Goal: Find specific page/section: Find specific page/section

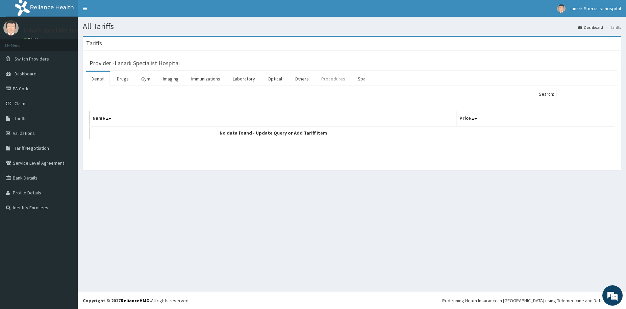
click at [325, 79] on link "Procedures" at bounding box center [333, 79] width 35 height 14
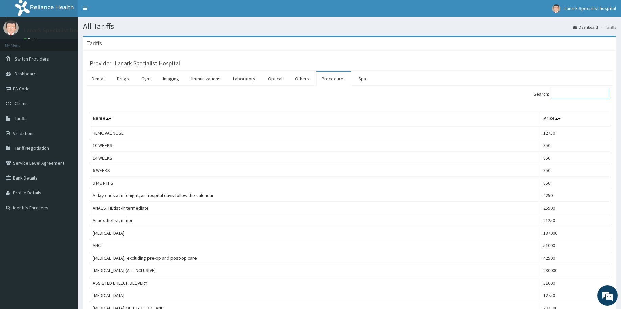
click at [562, 97] on input "Search:" at bounding box center [580, 94] width 58 height 10
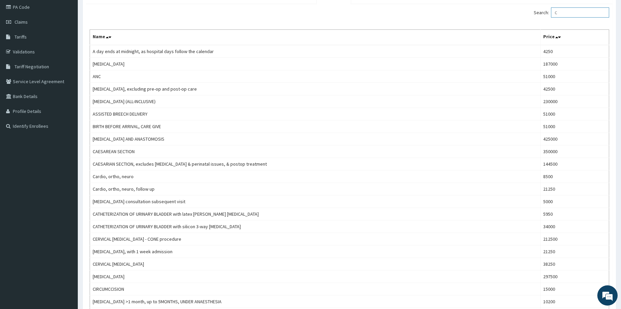
scroll to position [69, 0]
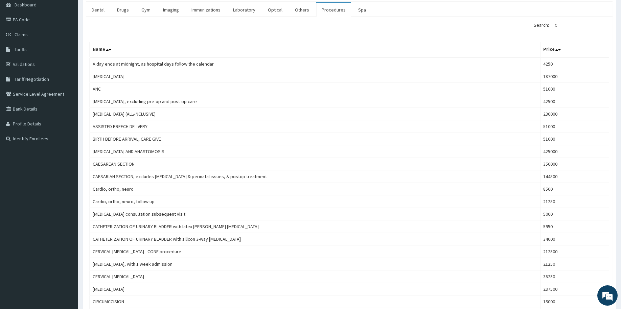
type input "C"
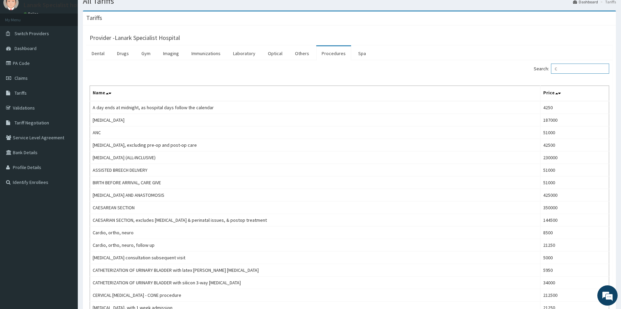
scroll to position [0, 0]
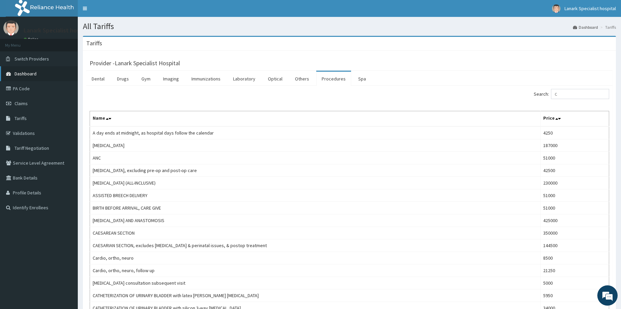
click at [23, 72] on span "Dashboard" at bounding box center [26, 74] width 22 height 6
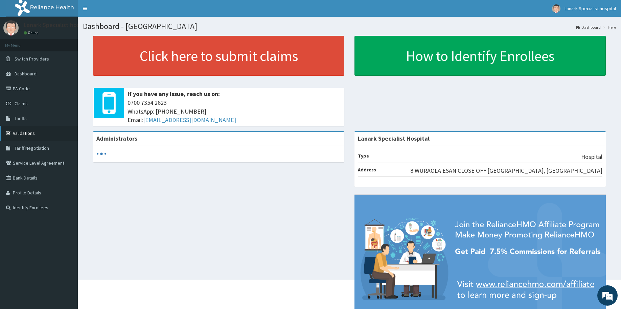
click at [28, 132] on link "Validations" at bounding box center [39, 133] width 78 height 15
